Goal: Task Accomplishment & Management: Use online tool/utility

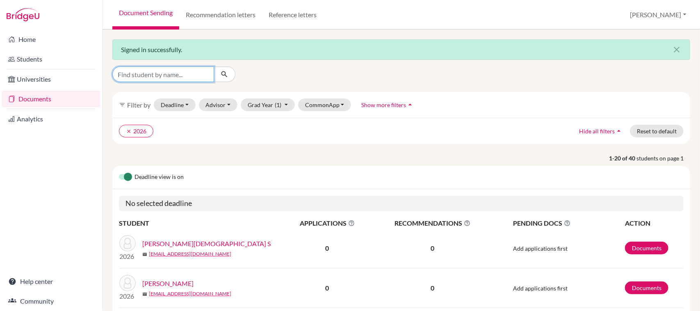
click at [168, 73] on input "Find student by name..." at bounding box center [163, 74] width 102 height 16
type input "jaya"
click at [225, 78] on button "submit" at bounding box center [225, 74] width 22 height 16
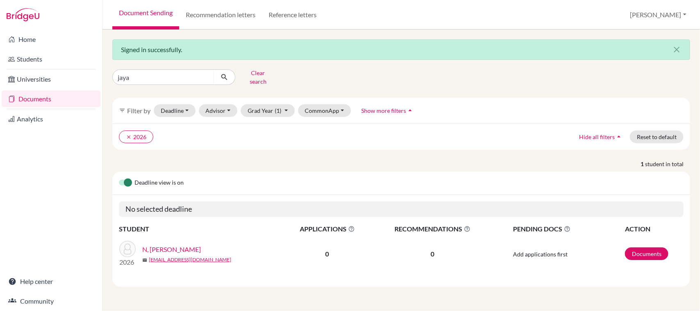
click at [175, 245] on link "N, [PERSON_NAME]" at bounding box center [171, 249] width 59 height 10
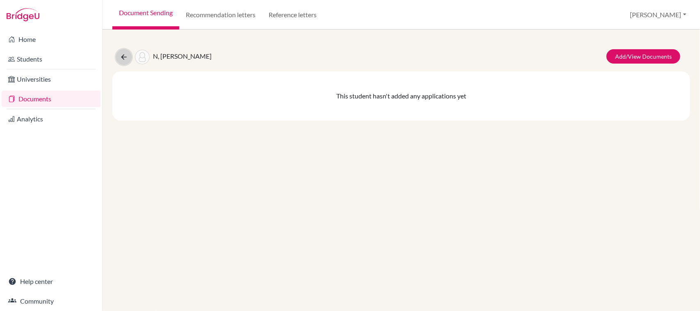
click at [121, 58] on icon at bounding box center [124, 57] width 8 height 8
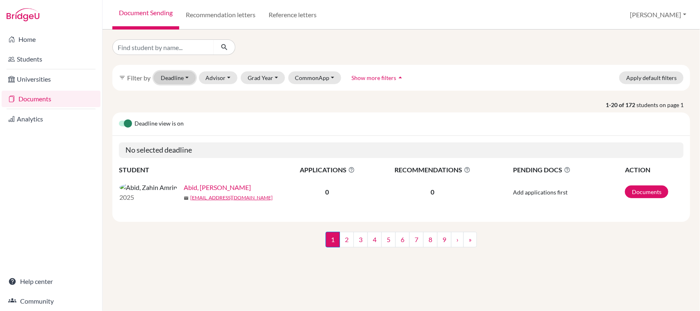
click at [169, 73] on button "Deadline - Select a date range Or double click for a single date selection Toda…" at bounding box center [175, 77] width 42 height 13
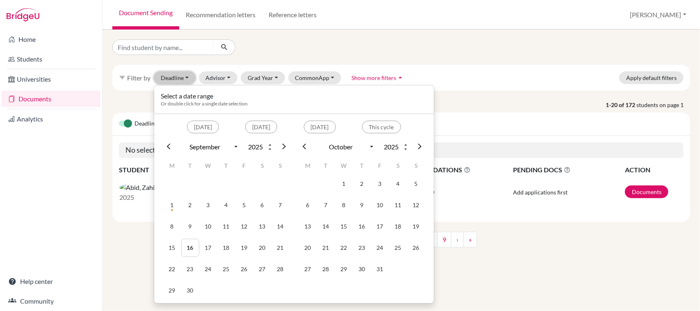
click at [189, 83] on button "Deadline - Select a date range Or double click for a single date selection Toda…" at bounding box center [175, 77] width 42 height 13
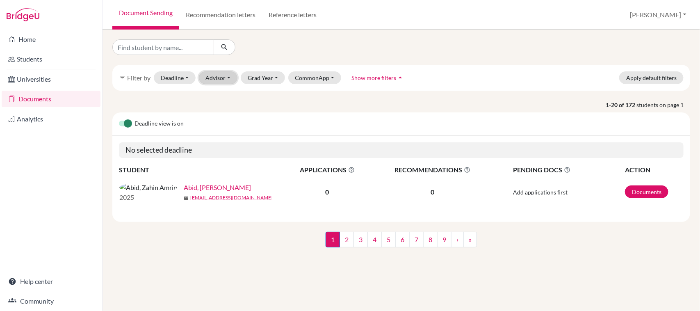
click at [221, 77] on button "Advisor" at bounding box center [218, 77] width 39 height 13
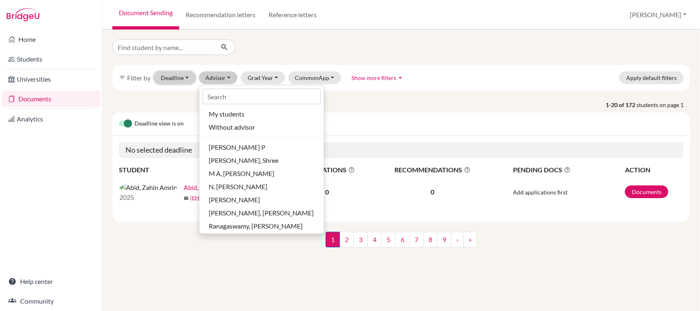
click at [176, 77] on button "Deadline - Select a date range Or double click for a single date selection Toda…" at bounding box center [175, 77] width 42 height 13
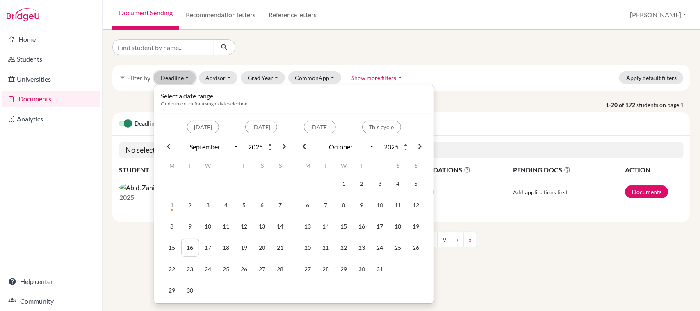
click at [176, 77] on button "Deadline - Select a date range Or double click for a single date selection Toda…" at bounding box center [175, 77] width 42 height 13
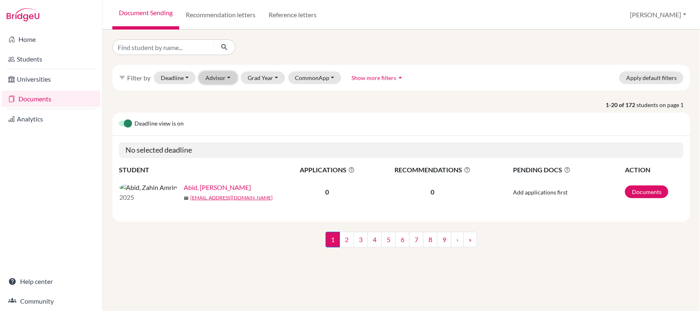
click at [221, 71] on button "Advisor" at bounding box center [218, 77] width 39 height 13
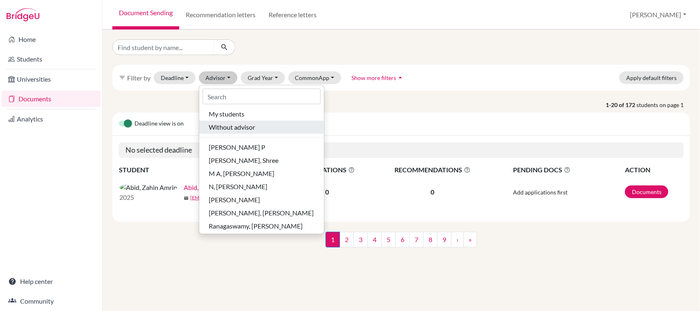
click at [224, 124] on span "Without advisor" at bounding box center [232, 127] width 46 height 10
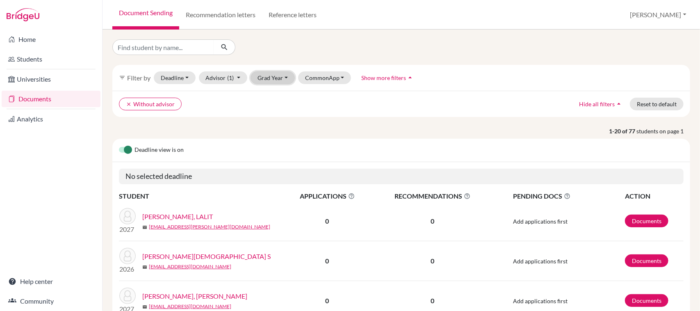
click at [265, 80] on button "Grad Year" at bounding box center [272, 77] width 44 height 13
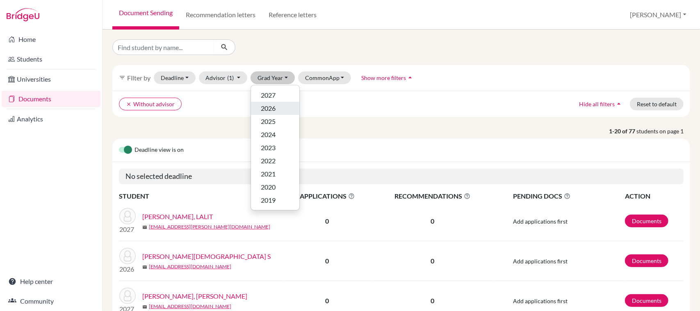
click at [281, 109] on div "2026" at bounding box center [275, 108] width 29 height 10
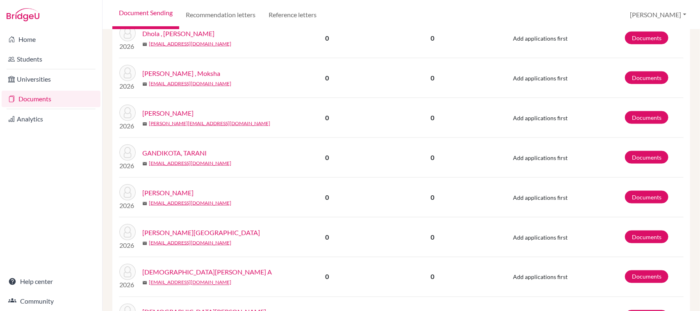
scroll to position [752, 0]
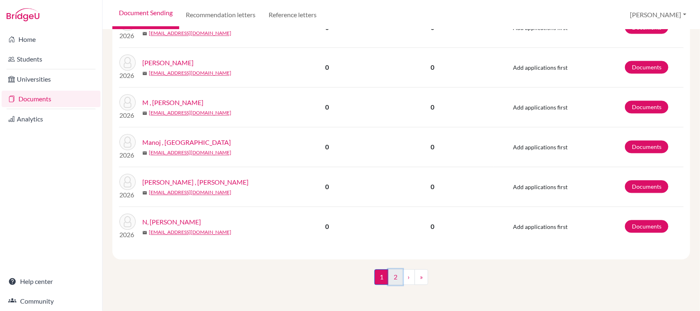
click at [392, 273] on link "2" at bounding box center [395, 277] width 14 height 16
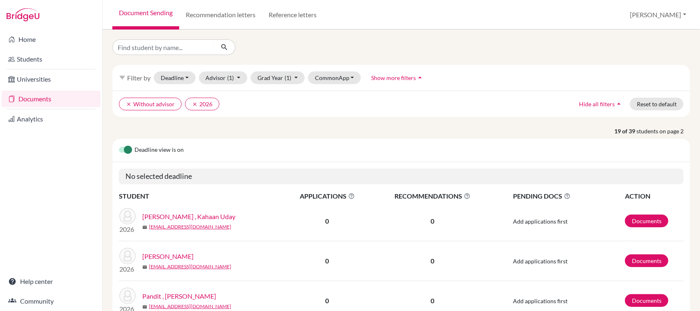
drag, startPoint x: 89, startPoint y: 202, endPoint x: 91, endPoint y: 212, distance: 9.7
click at [89, 202] on div "Home Students Universities Documents Analytics Help center Community" at bounding box center [51, 170] width 102 height 281
